Goal: Task Accomplishment & Management: Complete application form

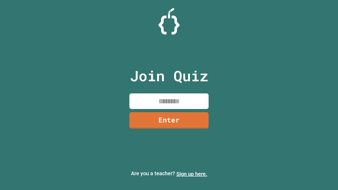
click at [192, 174] on link "Sign up here." at bounding box center [191, 174] width 31 height 6
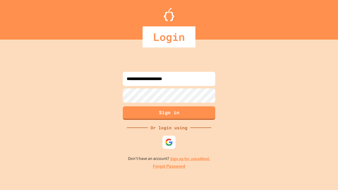
type input "**********"
